Goal: Communication & Community: Share content

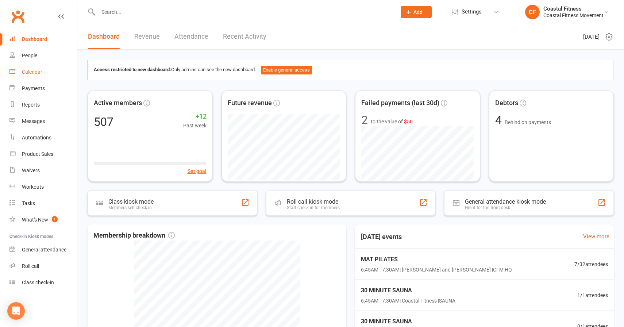
click at [41, 70] on div "Calendar" at bounding box center [32, 72] width 20 height 6
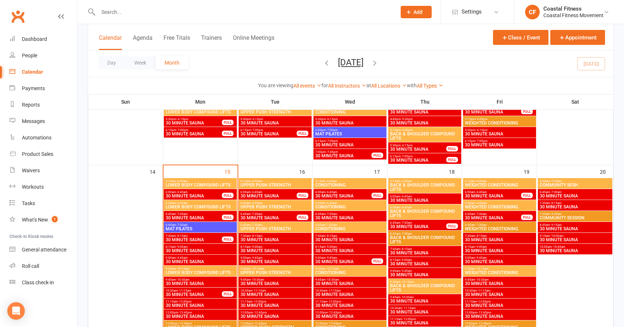
scroll to position [493, 0]
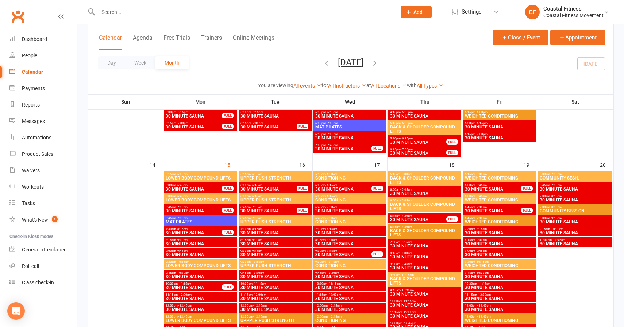
click at [207, 231] on span "30 MINUTE SAUNA" at bounding box center [193, 233] width 57 height 4
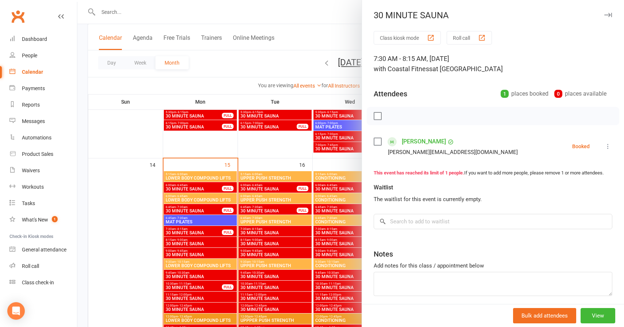
click at [611, 18] on button "button" at bounding box center [608, 15] width 9 height 9
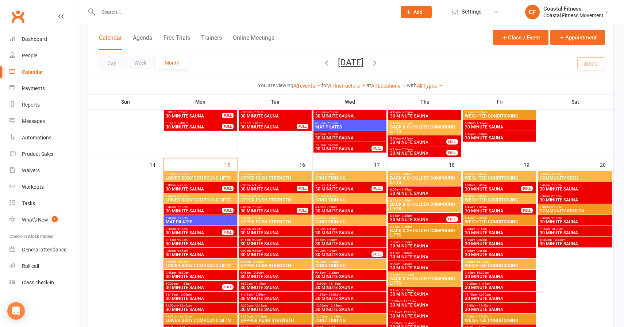
click at [159, 12] on input "text" at bounding box center [243, 12] width 295 height 10
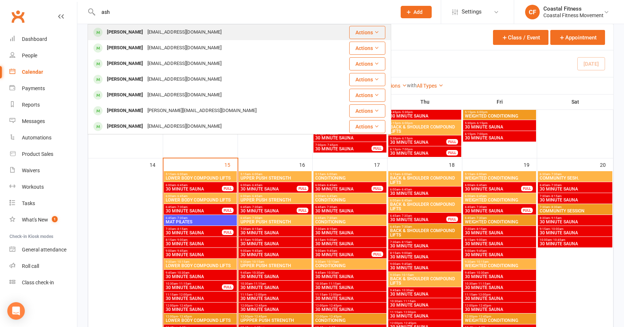
type input "ash"
click at [145, 33] on div "[EMAIL_ADDRESS][DOMAIN_NAME]" at bounding box center [184, 32] width 79 height 11
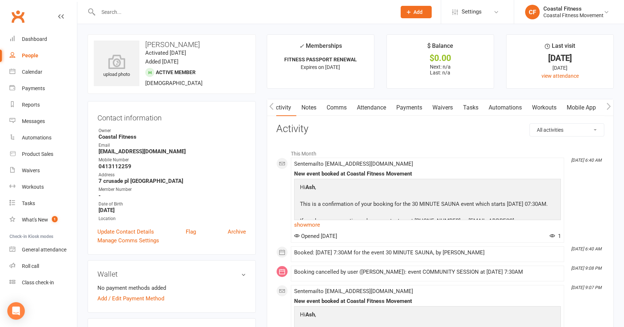
click at [340, 106] on link "Comms" at bounding box center [337, 107] width 30 height 17
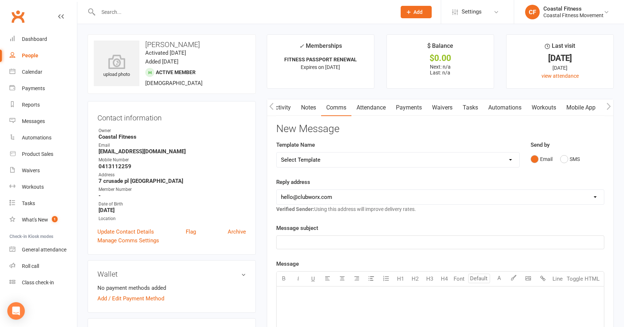
click at [405, 161] on select "Select Template [Email] CFM 7 day trial [SMS] Failure to scan FP [Email] It's t…" at bounding box center [398, 160] width 243 height 15
select select "1"
click at [277, 153] on select "Select Template [Email] CFM 7 day trial [SMS] Failure to scan FP [Email] It's t…" at bounding box center [398, 160] width 243 height 15
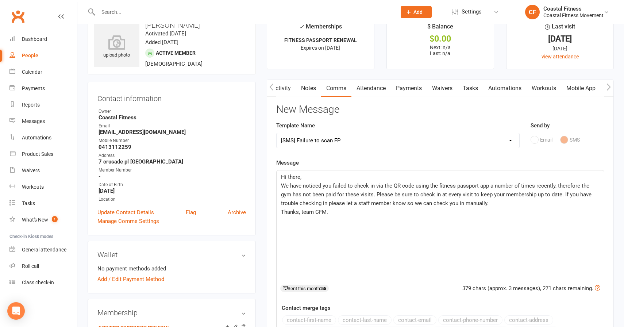
scroll to position [0, 0]
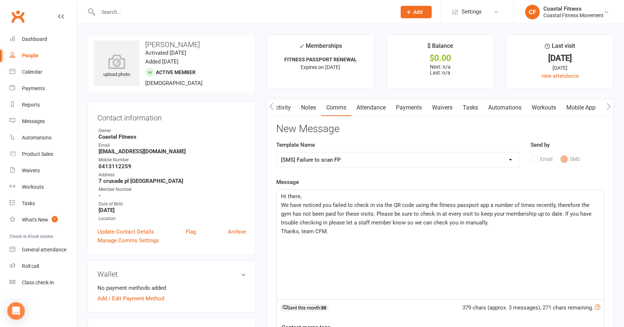
click at [34, 57] on div "People" at bounding box center [30, 56] width 16 height 6
select select "100"
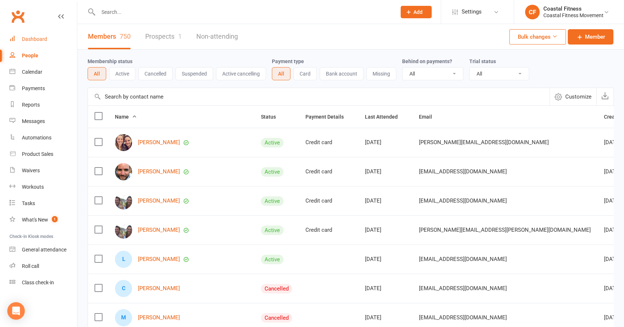
click at [35, 40] on div "Dashboard" at bounding box center [34, 39] width 25 height 6
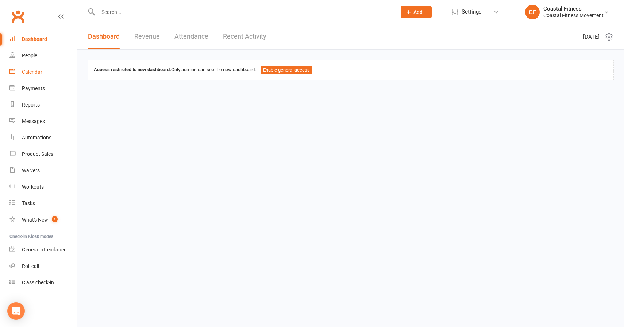
click at [30, 74] on div "Calendar" at bounding box center [32, 72] width 20 height 6
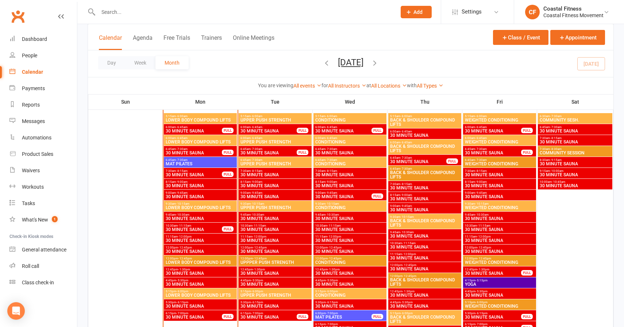
scroll to position [552, 0]
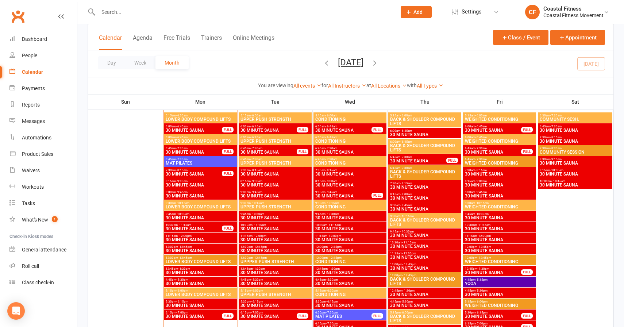
click at [138, 13] on input "text" at bounding box center [243, 12] width 295 height 10
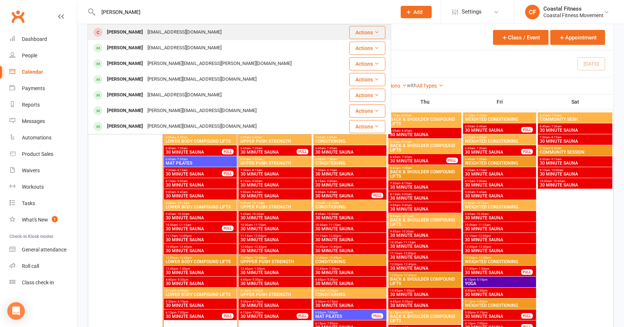
type input "[PERSON_NAME]"
click at [120, 32] on div "[PERSON_NAME]" at bounding box center [125, 32] width 41 height 11
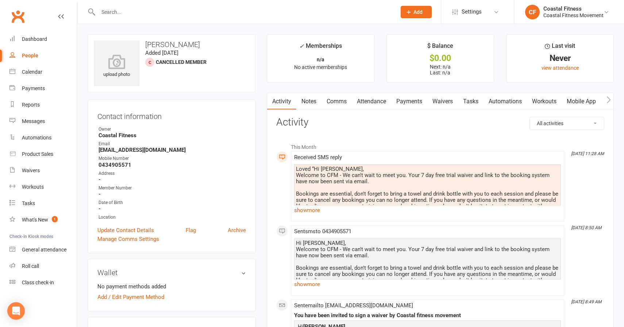
click at [182, 9] on input "text" at bounding box center [243, 12] width 295 height 10
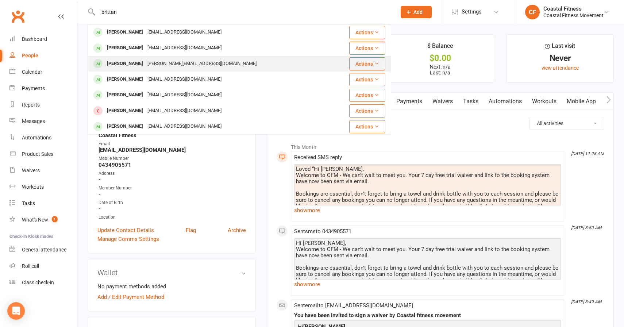
type input "brittan"
click at [147, 64] on div "[PERSON_NAME][EMAIL_ADDRESS][DOMAIN_NAME]" at bounding box center [202, 63] width 114 height 11
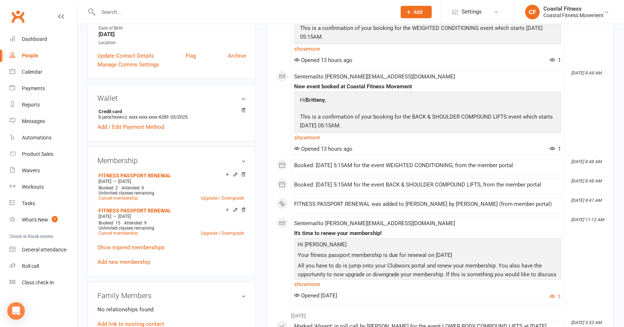
scroll to position [204, 0]
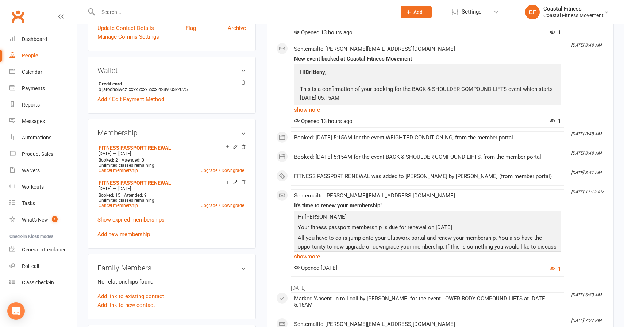
click at [133, 13] on input "text" at bounding box center [243, 12] width 295 height 10
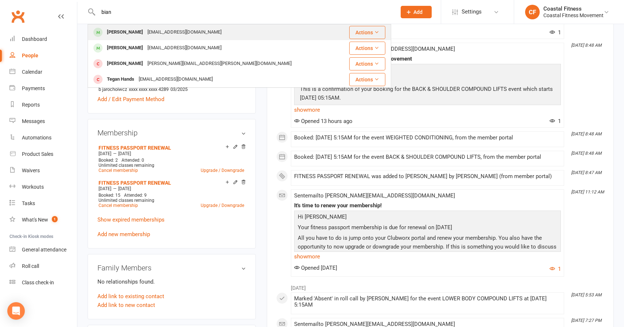
type input "bian"
click at [133, 29] on div "[PERSON_NAME]" at bounding box center [125, 32] width 41 height 11
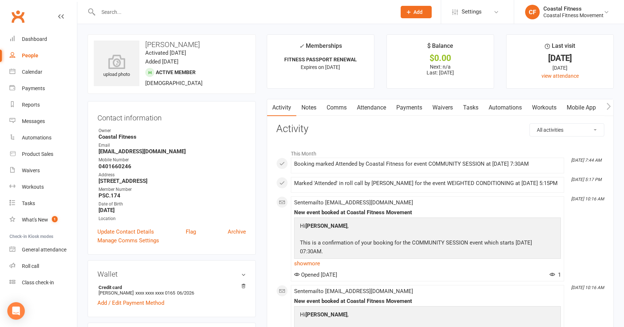
click at [337, 108] on link "Comms" at bounding box center [337, 107] width 30 height 17
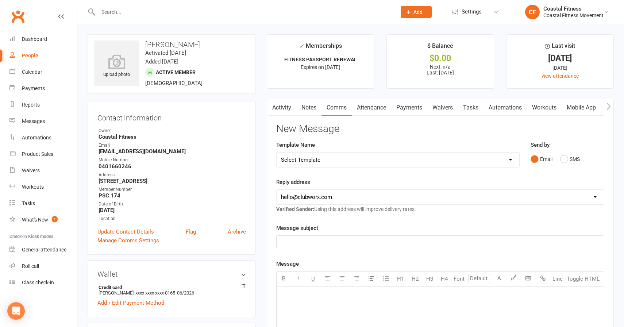
click at [314, 160] on select "Select Template [Email] CFM 7 day trial [SMS] Failure to scan FP [Email] It's t…" at bounding box center [398, 160] width 243 height 15
select select "2"
click at [277, 153] on select "Select Template [Email] CFM 7 day trial [SMS] Failure to scan FP [Email] It's t…" at bounding box center [398, 160] width 243 height 15
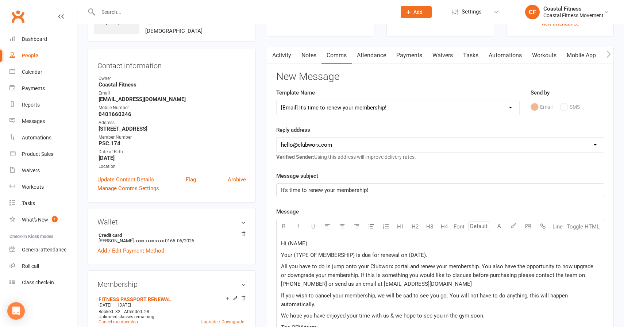
scroll to position [53, 0]
drag, startPoint x: 287, startPoint y: 242, endPoint x: 309, endPoint y: 244, distance: 22.3
click at [309, 244] on p "Hi (NAME)" at bounding box center [440, 243] width 319 height 9
drag, startPoint x: 294, startPoint y: 254, endPoint x: 355, endPoint y: 254, distance: 61.3
click at [355, 254] on span "Your (TYPE OF MEMBERSHIP) is due for renewal on (DATE)." at bounding box center [354, 255] width 146 height 7
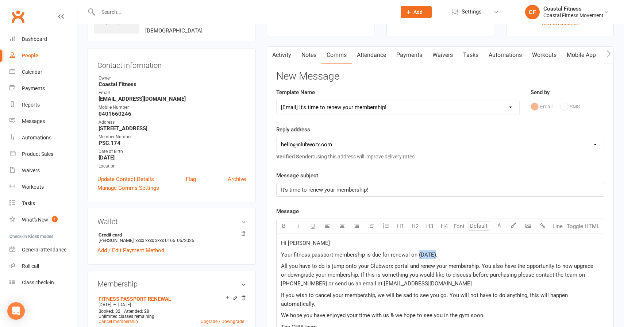
drag, startPoint x: 418, startPoint y: 254, endPoint x: 435, endPoint y: 254, distance: 16.4
click at [435, 254] on span "Your fitness passport membership is due for renewal on (DATE)." at bounding box center [359, 255] width 157 height 7
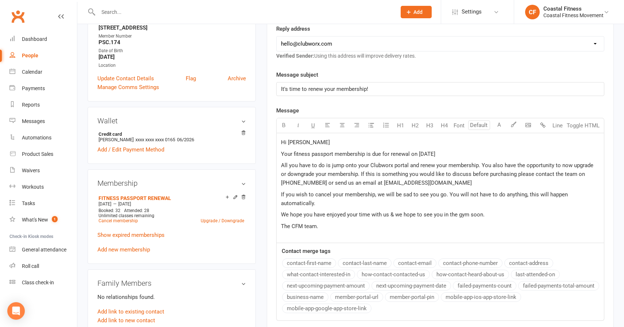
scroll to position [196, 0]
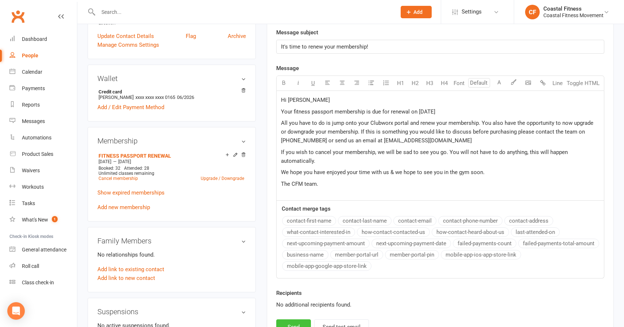
click at [286, 322] on button "Send" at bounding box center [293, 326] width 35 height 15
select select
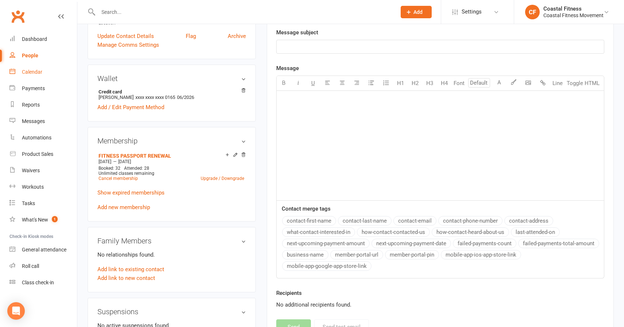
click at [37, 76] on link "Calendar" at bounding box center [43, 72] width 68 height 16
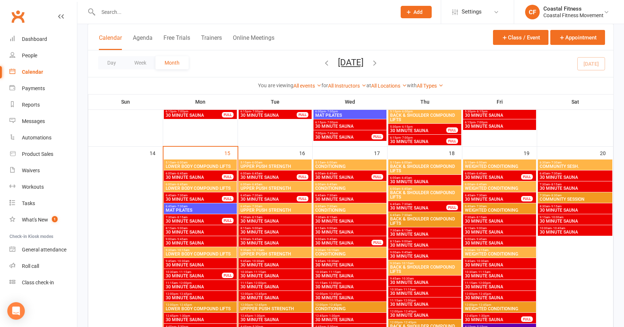
scroll to position [506, 0]
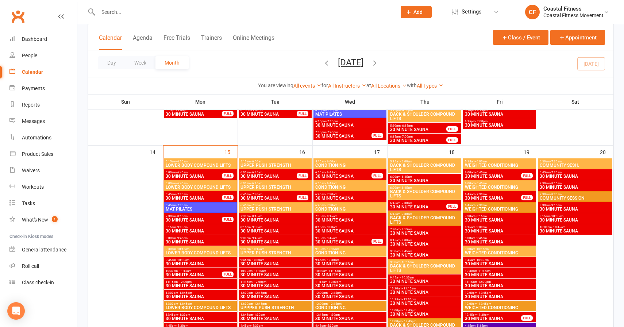
click at [337, 171] on span "- 6:45am" at bounding box center [332, 172] width 12 height 3
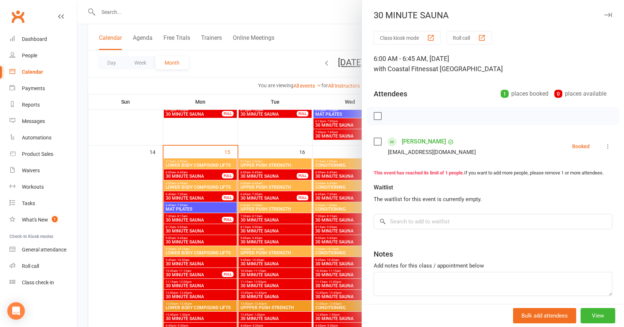
click at [167, 10] on div at bounding box center [350, 163] width 547 height 327
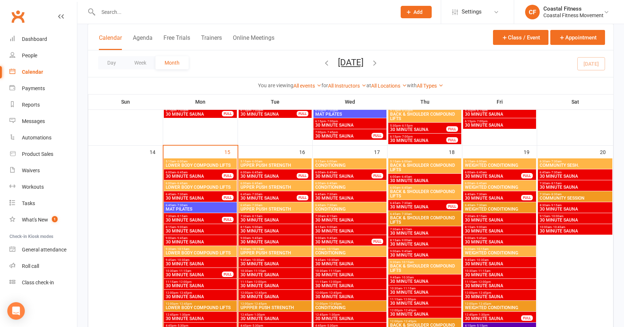
click at [167, 10] on input "text" at bounding box center [243, 12] width 295 height 10
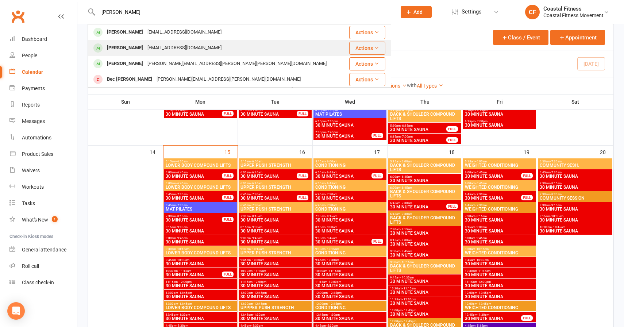
type input "[PERSON_NAME]"
click at [145, 47] on div "[EMAIL_ADDRESS][DOMAIN_NAME]" at bounding box center [184, 48] width 79 height 11
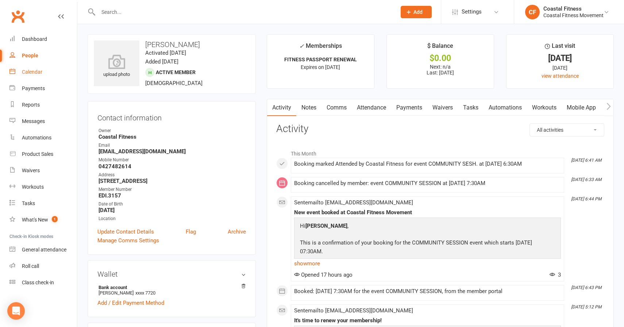
click at [37, 76] on link "Calendar" at bounding box center [43, 72] width 68 height 16
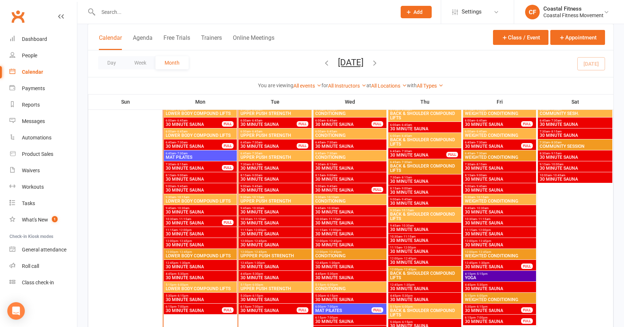
scroll to position [558, 0]
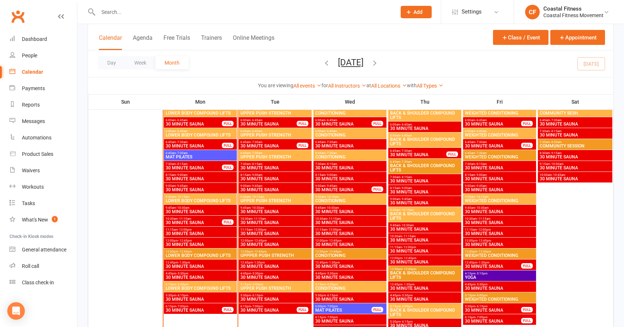
click at [196, 166] on span "30 MINUTE SAUNA" at bounding box center [193, 168] width 57 height 4
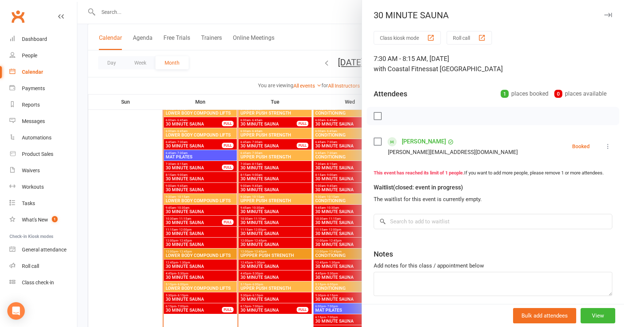
click at [609, 14] on icon "button" at bounding box center [609, 15] width 8 height 4
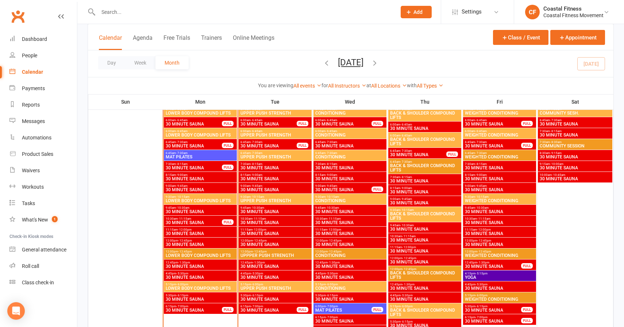
click at [198, 219] on span "10:30am - 11:15am" at bounding box center [193, 218] width 57 height 3
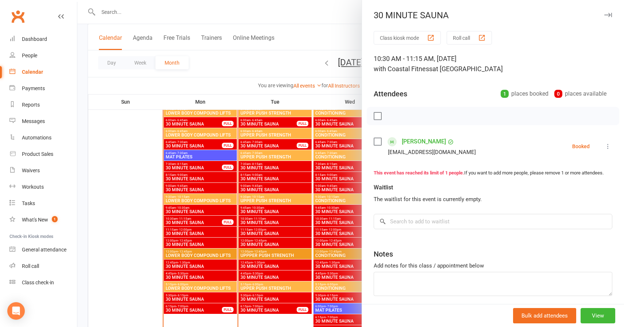
click at [609, 17] on icon "button" at bounding box center [609, 15] width 8 height 4
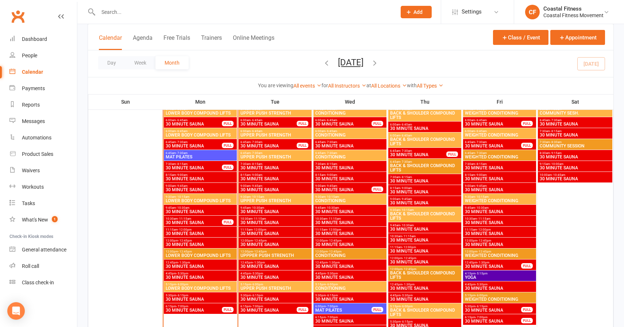
click at [343, 26] on div "Calendar Agenda Free Trials Trainers Online Meetings Class / Event Appointment" at bounding box center [351, 37] width 526 height 26
click at [189, 168] on span "30 MINUTE SAUNA" at bounding box center [193, 168] width 57 height 4
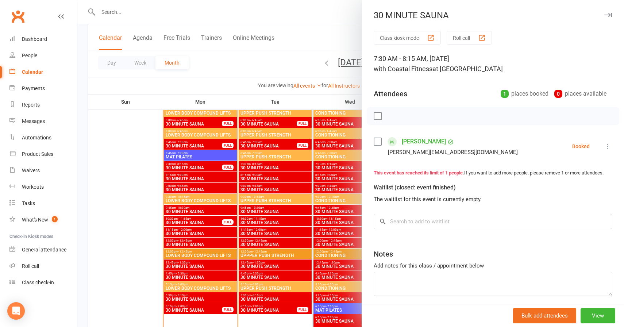
click at [610, 14] on icon "button" at bounding box center [609, 15] width 8 height 4
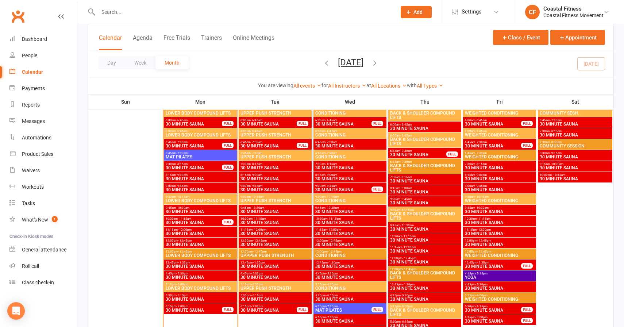
click at [203, 223] on span "30 MINUTE SAUNA" at bounding box center [193, 223] width 57 height 4
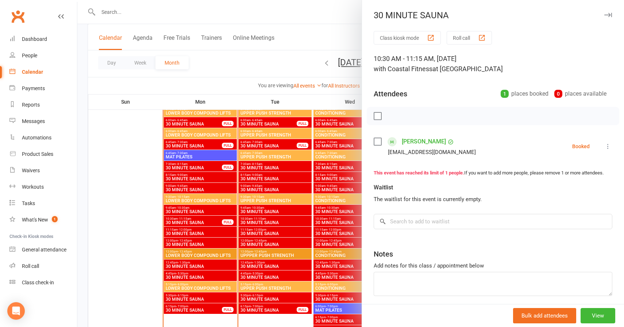
click at [610, 14] on icon "button" at bounding box center [609, 15] width 8 height 4
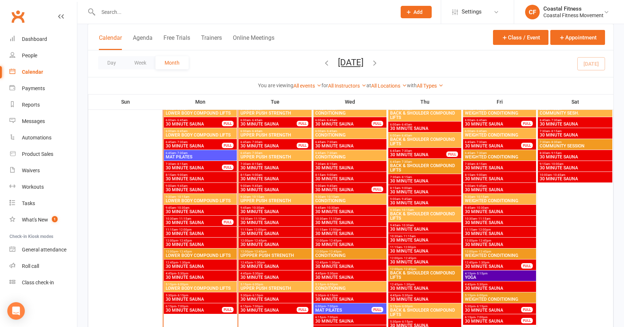
click at [208, 221] on span "30 MINUTE SAUNA" at bounding box center [193, 223] width 57 height 4
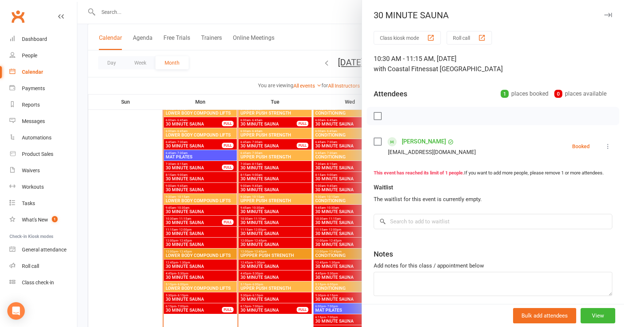
click at [610, 15] on icon "button" at bounding box center [609, 15] width 8 height 4
